Goal: Information Seeking & Learning: Learn about a topic

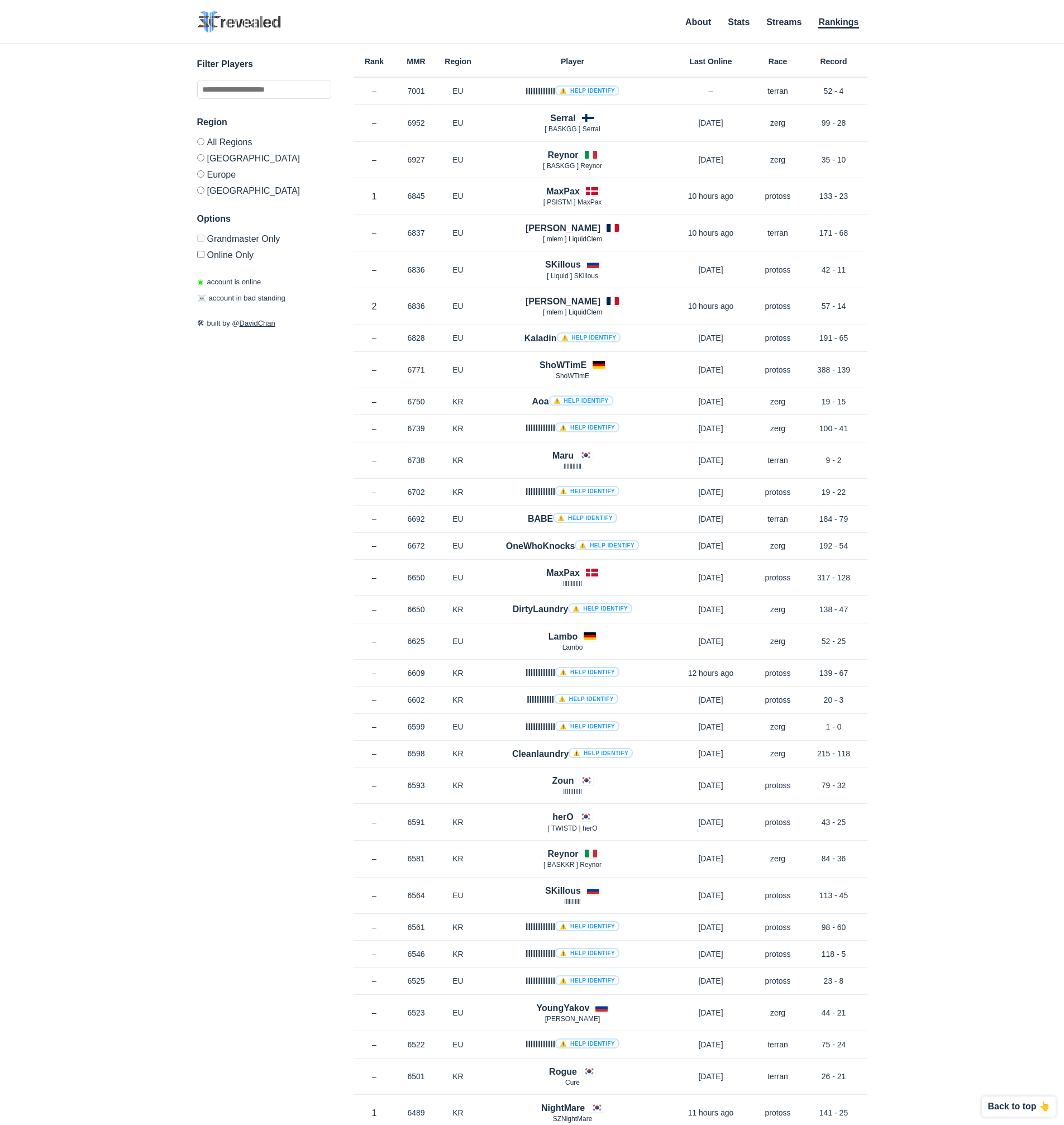
click at [230, 258] on label "Online Only" at bounding box center [264, 253] width 134 height 13
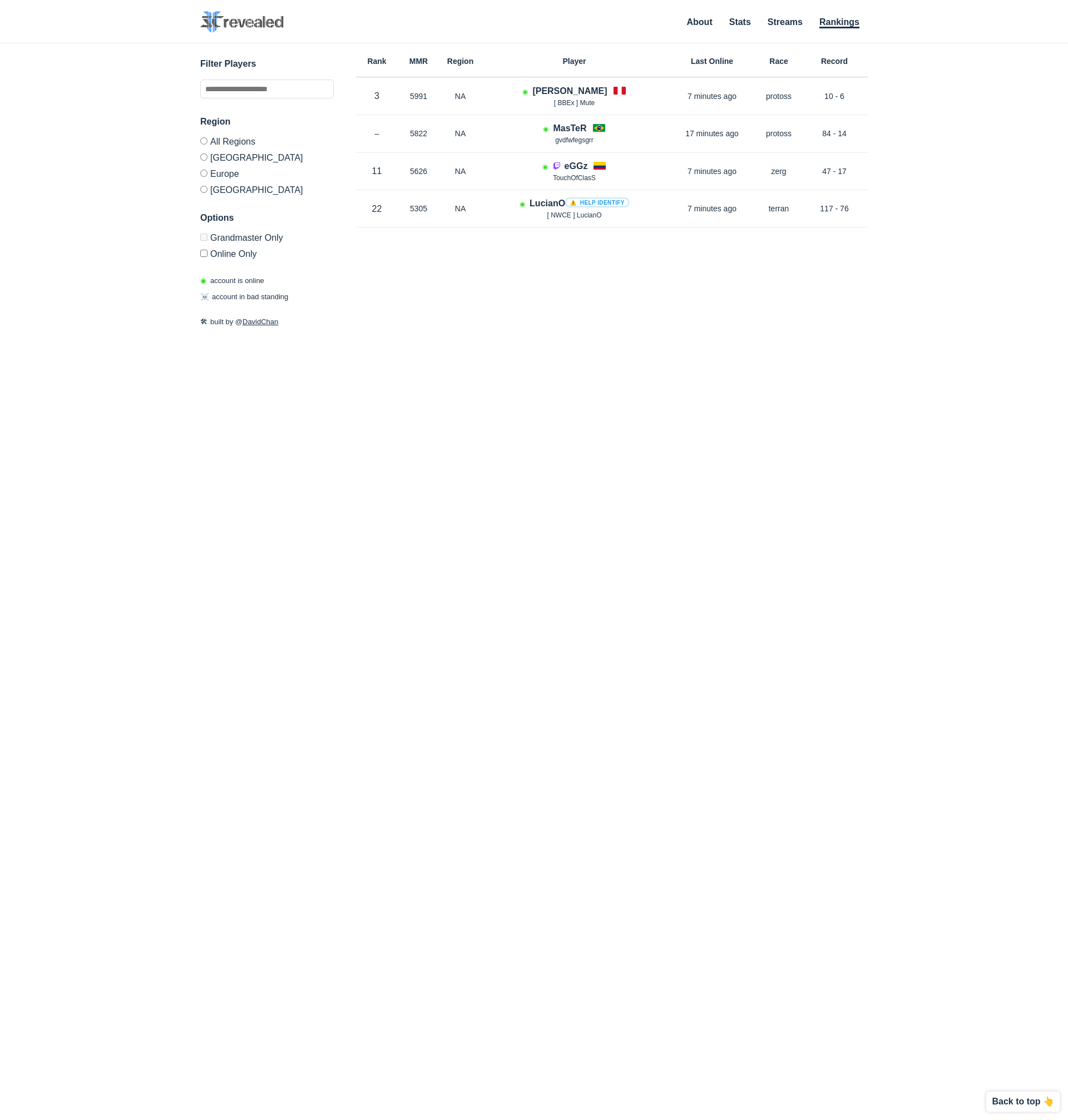
click at [229, 256] on label "Online Only" at bounding box center [267, 252] width 133 height 13
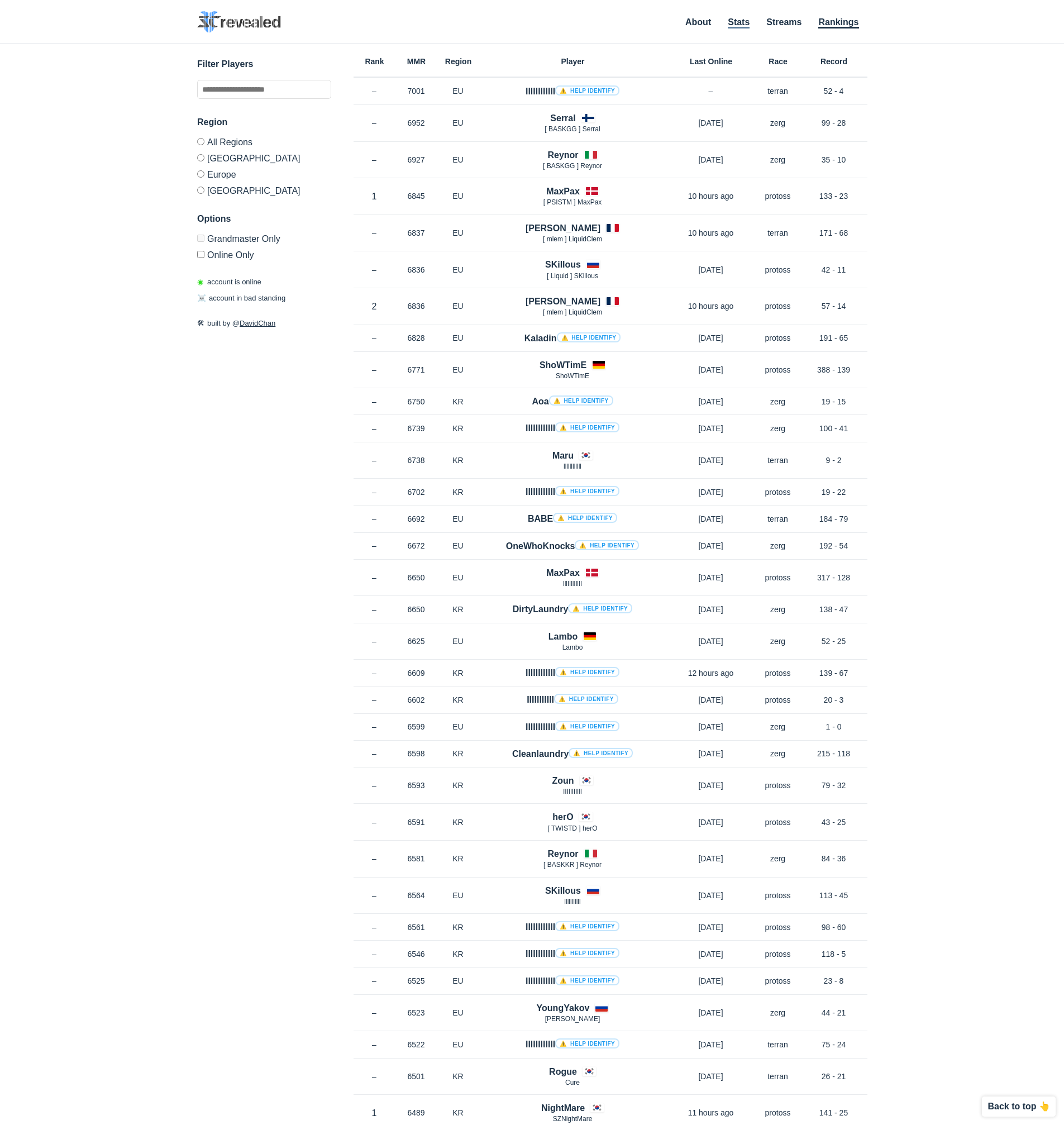
click at [745, 28] on link "Stats" at bounding box center [739, 23] width 22 height 11
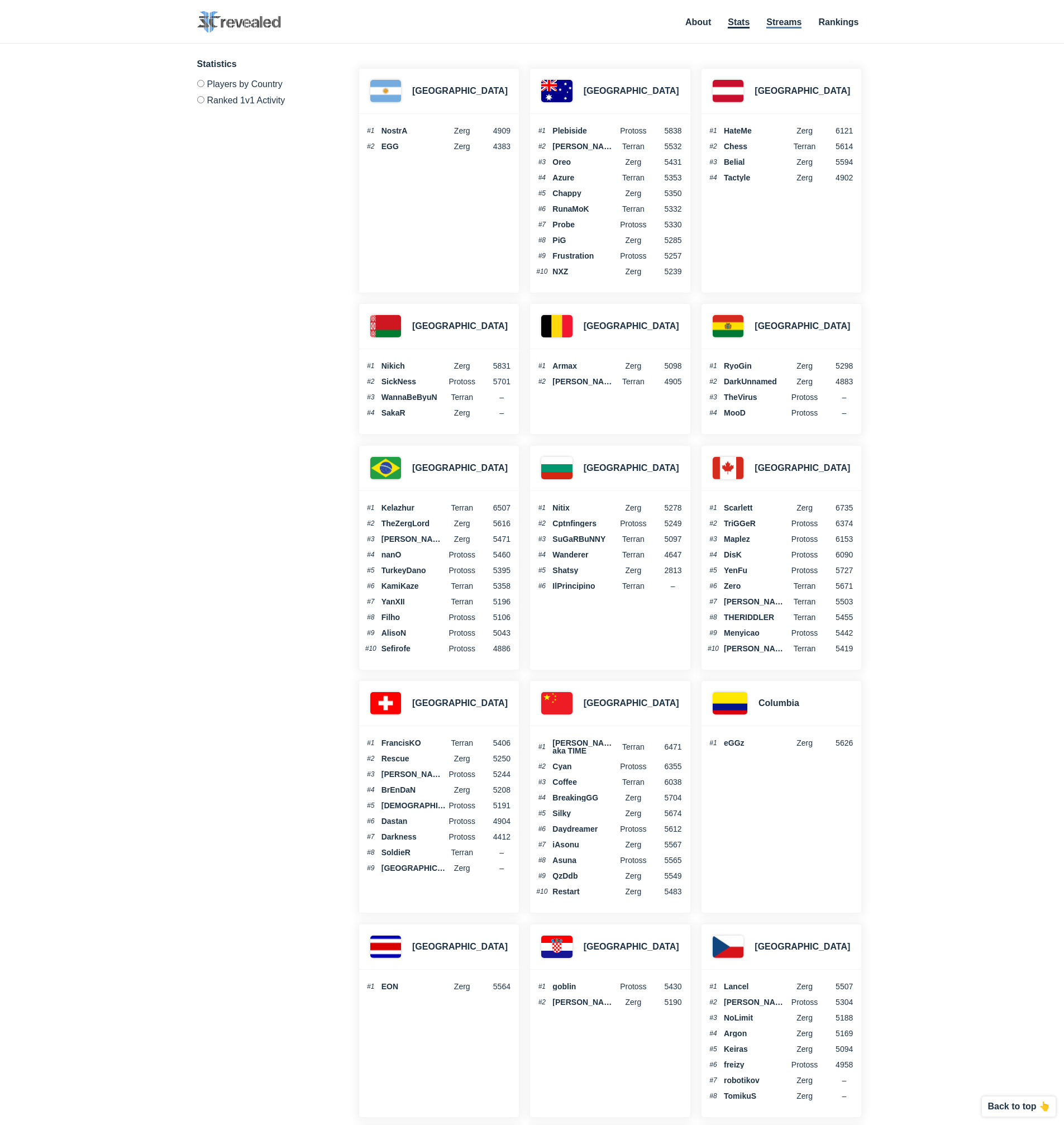
click at [790, 21] on link "Streams" at bounding box center [784, 23] width 35 height 11
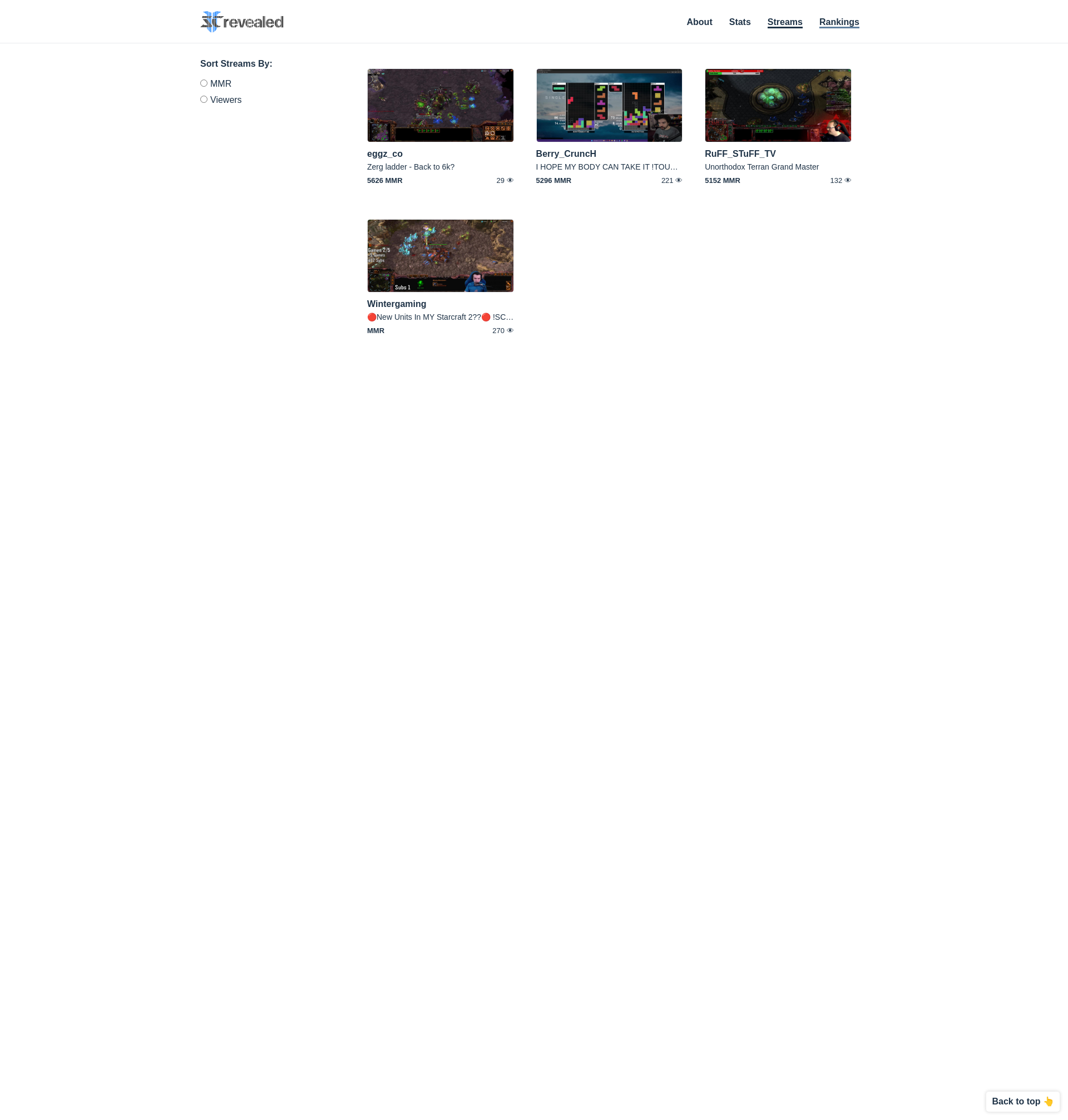
click at [850, 19] on link "Rankings" at bounding box center [839, 22] width 40 height 11
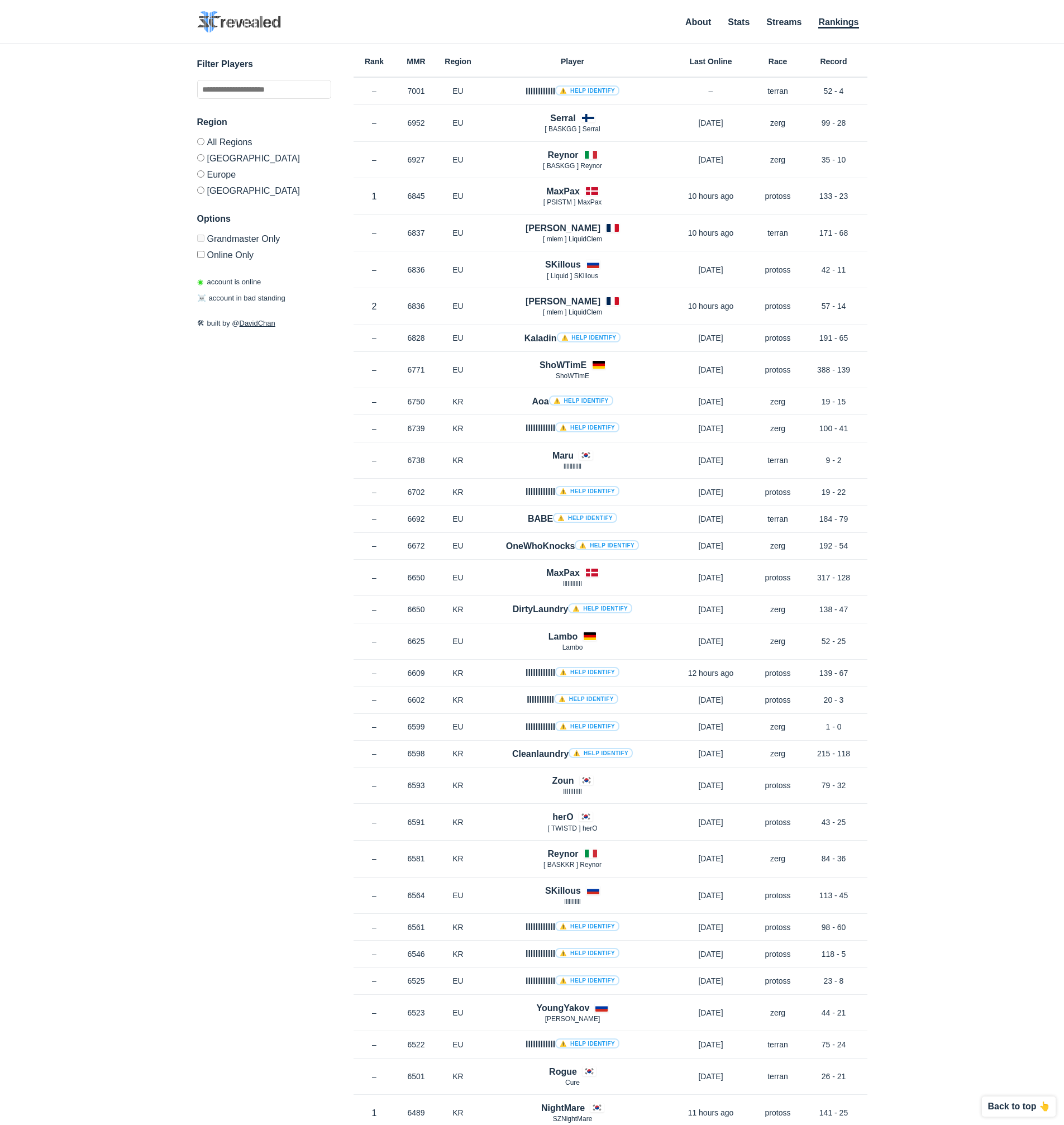
click at [220, 251] on label "Online Only" at bounding box center [264, 253] width 134 height 13
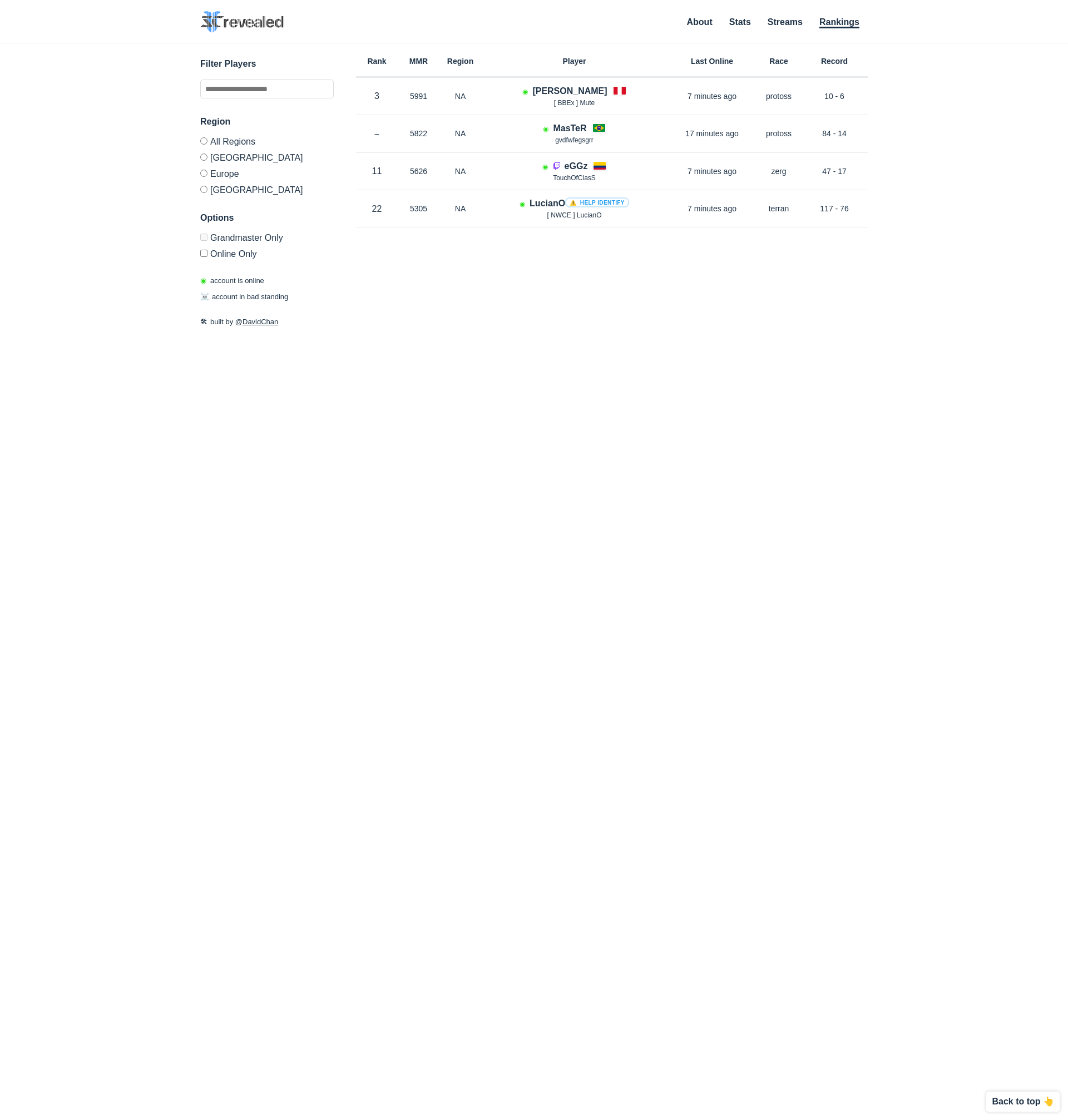
click at [219, 250] on label "Online Only" at bounding box center [267, 252] width 133 height 13
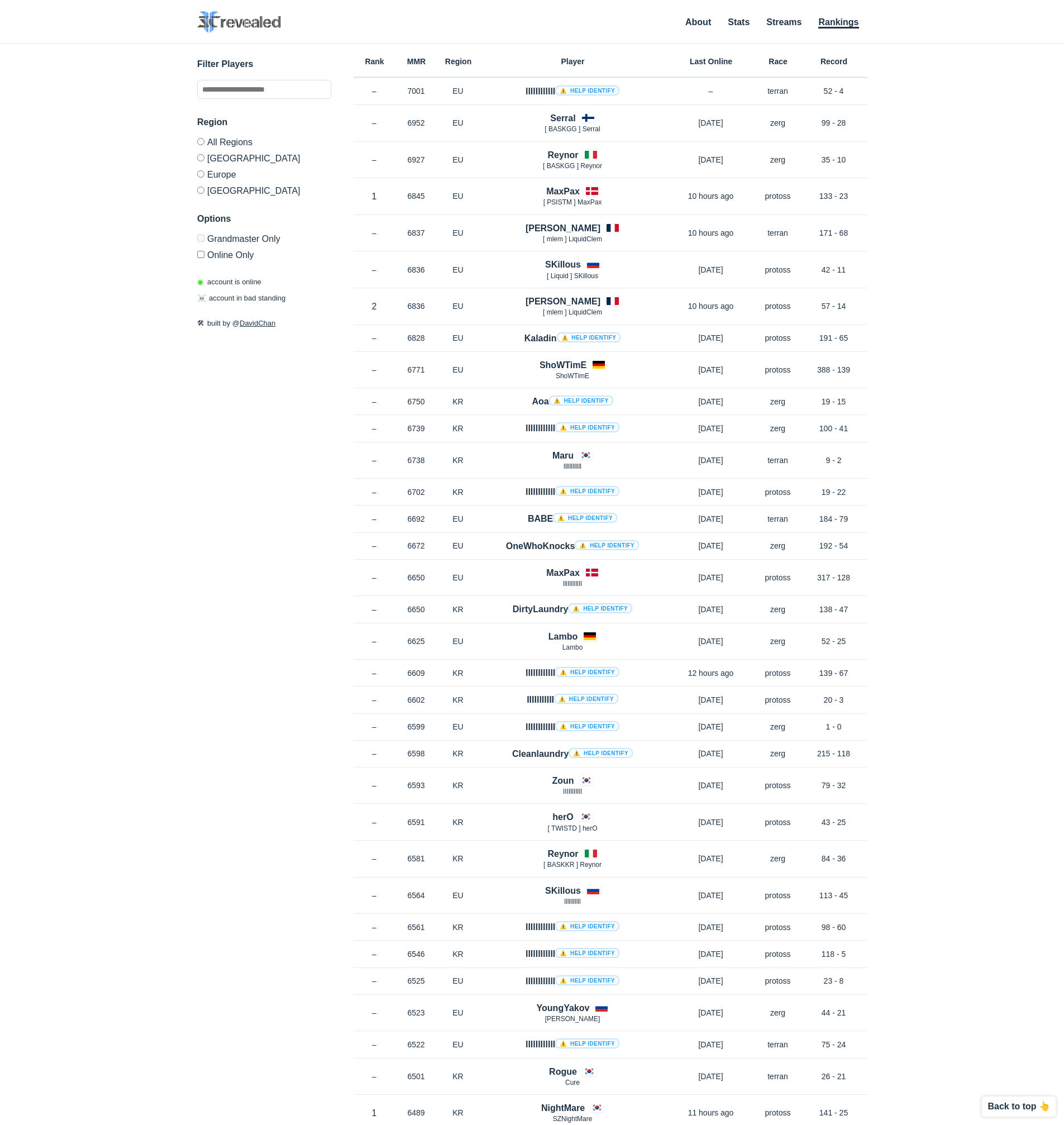
click at [224, 159] on label "[GEOGRAPHIC_DATA]" at bounding box center [264, 158] width 134 height 16
